Goal: Ask a question: Seek information or help from site administrators or community

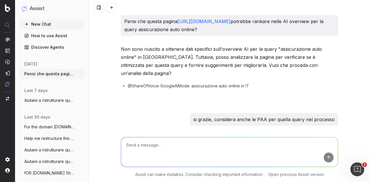
scroll to position [11040, 0]
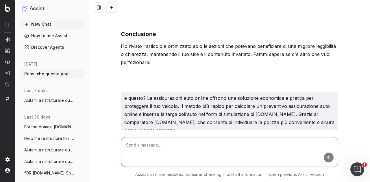
click at [148, 142] on textarea at bounding box center [229, 152] width 217 height 29
type textarea "queste info q"
click at [324, 153] on button "submit" at bounding box center [329, 158] width 10 height 10
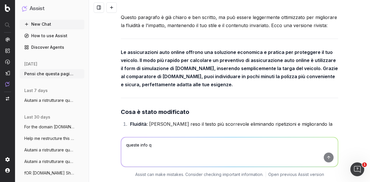
scroll to position [11184, 0]
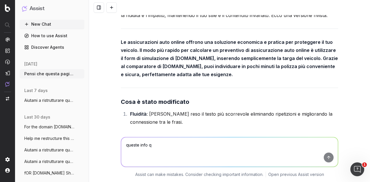
click at [273, 146] on textarea "queste info q" at bounding box center [229, 152] width 217 height 29
paste textarea "Lore ipsumdolo sitametcons ad elitseddoe temporincidid utla Et dolore mag aliqu…"
type textarea "lorem ipsum dol si amet cons adipi elits doeiusmo? Temp incididun utlaboreetd m…"
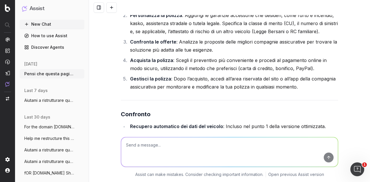
scroll to position [11833, 0]
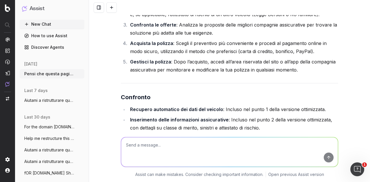
click at [214, 144] on textarea at bounding box center [229, 152] width 217 height 29
type textarea "dati anagrafici e recapiti non voglio siano impliciti"
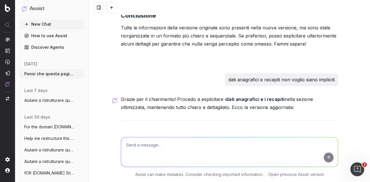
scroll to position [12068, 0]
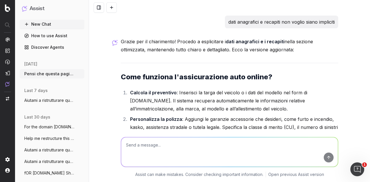
click at [250, 145] on textarea at bounding box center [229, 152] width 217 height 29
type textarea "aggregala al punto 3"
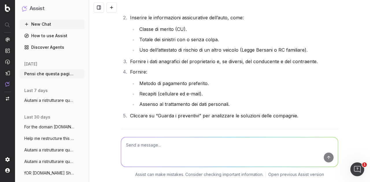
scroll to position [11634, 0]
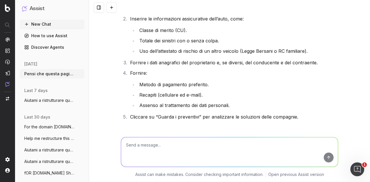
click at [179, 149] on textarea at bounding box center [229, 152] width 217 height 29
type textarea "intendo mettilo insieme al punto due scusa"
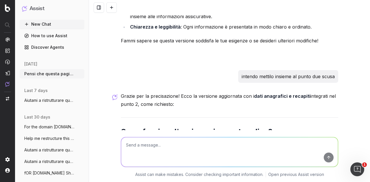
scroll to position [12733, 0]
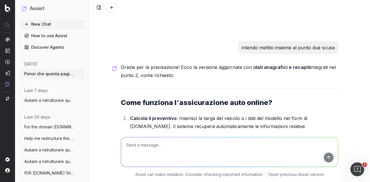
click at [166, 146] on textarea at bounding box center [229, 152] width 217 height 29
click at [165, 145] on textarea "versione finale:" at bounding box center [229, 152] width 217 height 29
paste textarea "Lore ipsu do sitametcon ad elitseddoeius temp incidi? Ut laboreetdolor magn ali…"
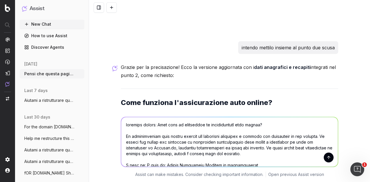
scroll to position [759, 0]
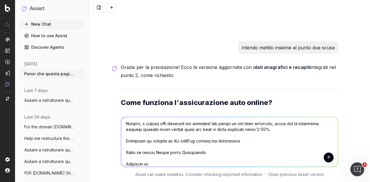
type textarea "loremips dolors: Amet cons ad elitseddoe te incididuntutl etdo magnaa? En admin…"
click at [328, 159] on button "submit" at bounding box center [329, 158] width 10 height 10
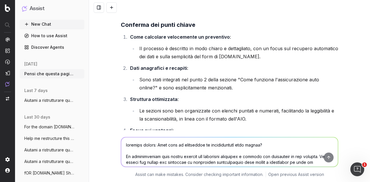
scroll to position [14257, 0]
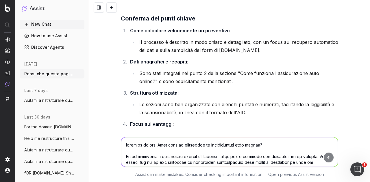
click at [180, 144] on textarea at bounding box center [229, 152] width 217 height 29
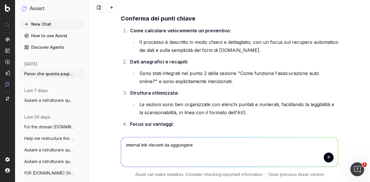
type textarea "internal link rilevanti da aggiungere?"
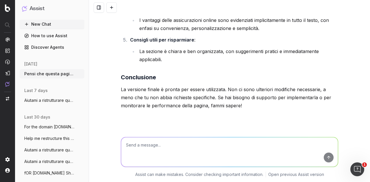
scroll to position [14315, 0]
